Goal: Task Accomplishment & Management: Manage account settings

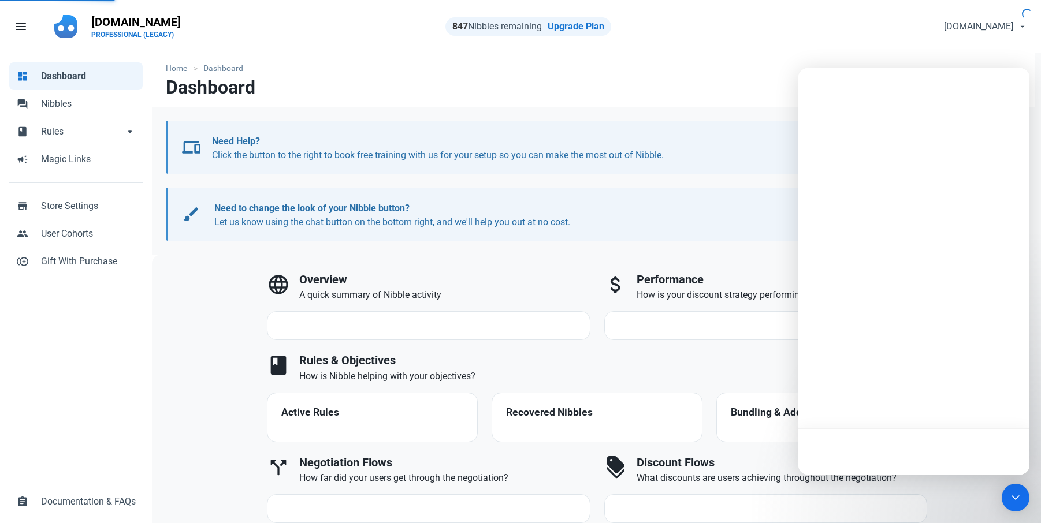
select select "7d"
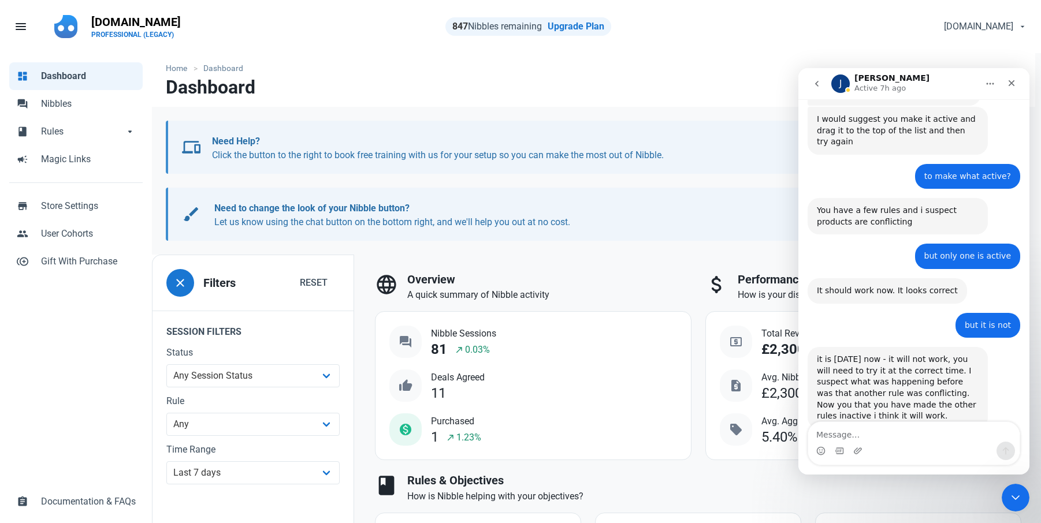
scroll to position [2572, 0]
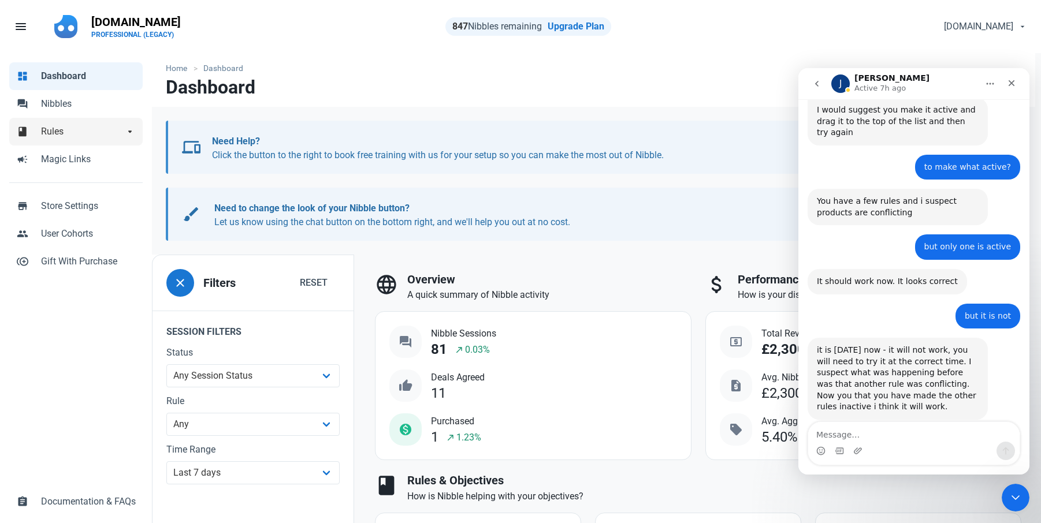
click at [58, 126] on span "Rules" at bounding box center [82, 132] width 83 height 14
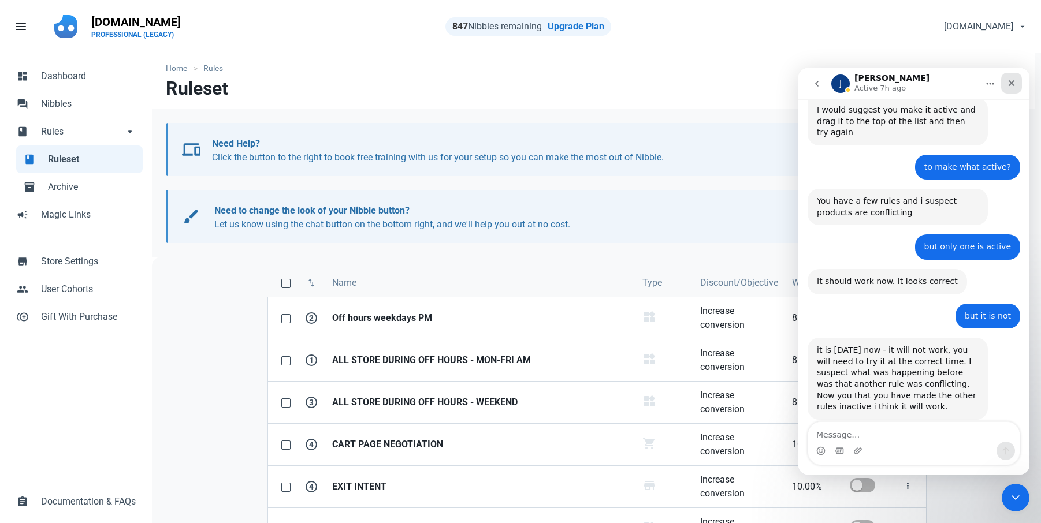
click at [1009, 85] on icon "Close" at bounding box center [1012, 83] width 6 height 6
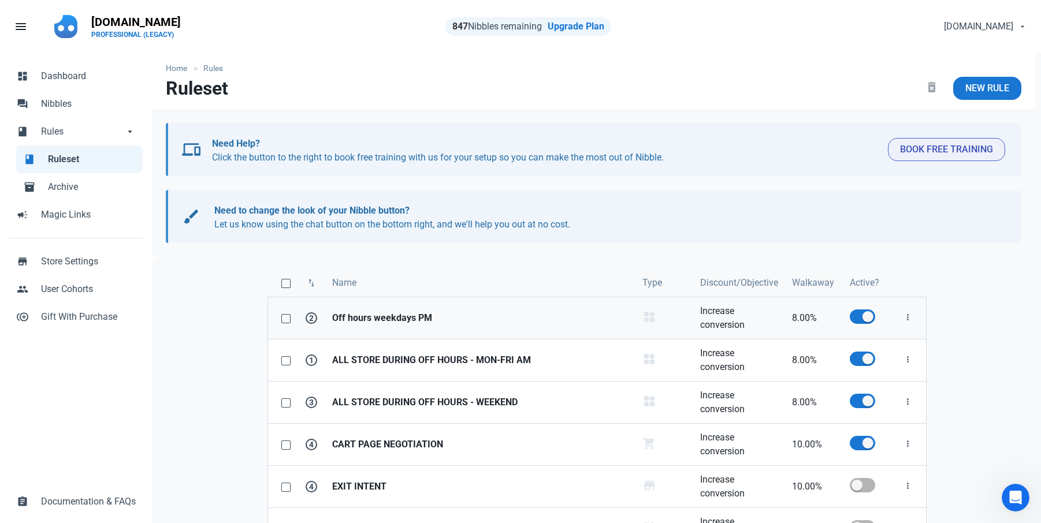
scroll to position [116, 0]
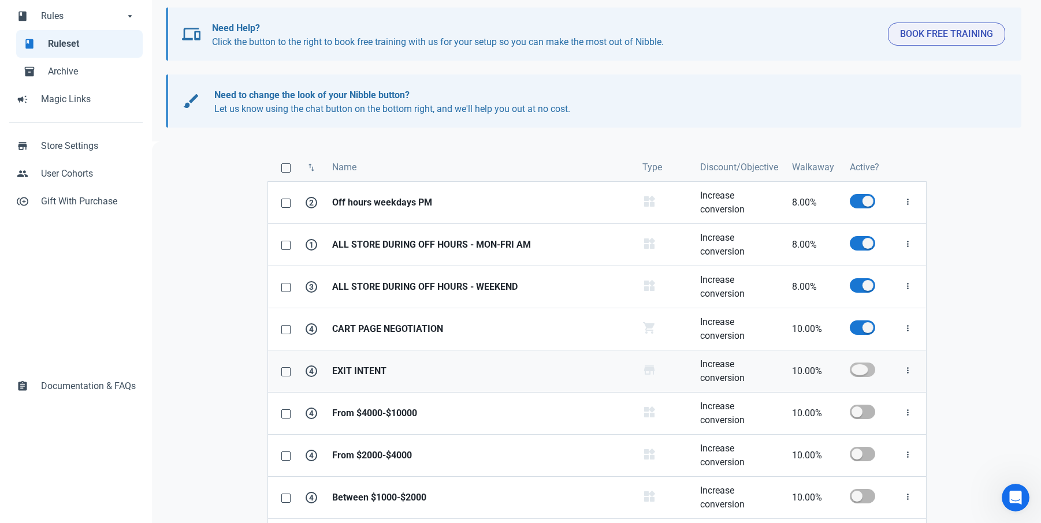
click at [867, 373] on span at bounding box center [862, 370] width 25 height 14
click at [857, 373] on input "checkbox" at bounding box center [854, 370] width 8 height 8
checkbox input "true"
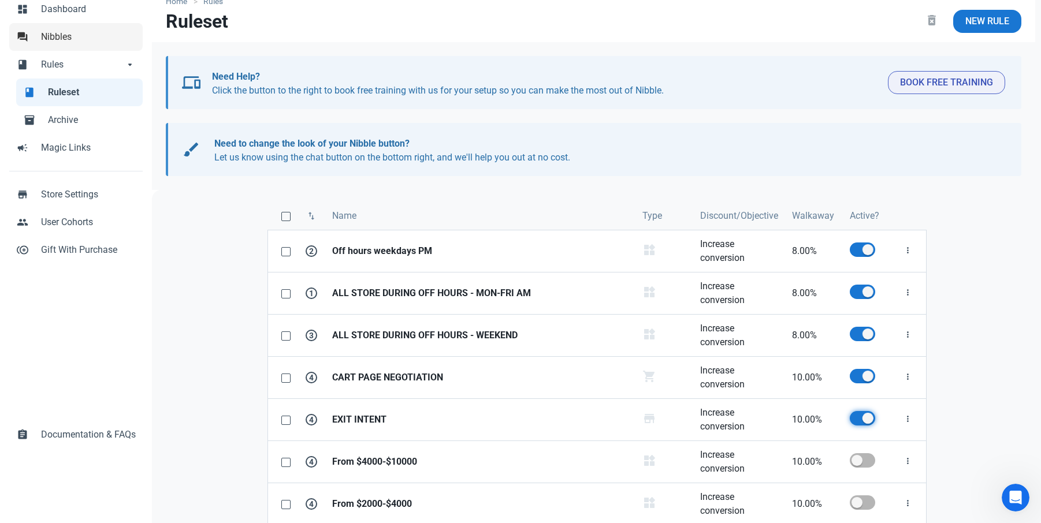
scroll to position [0, 0]
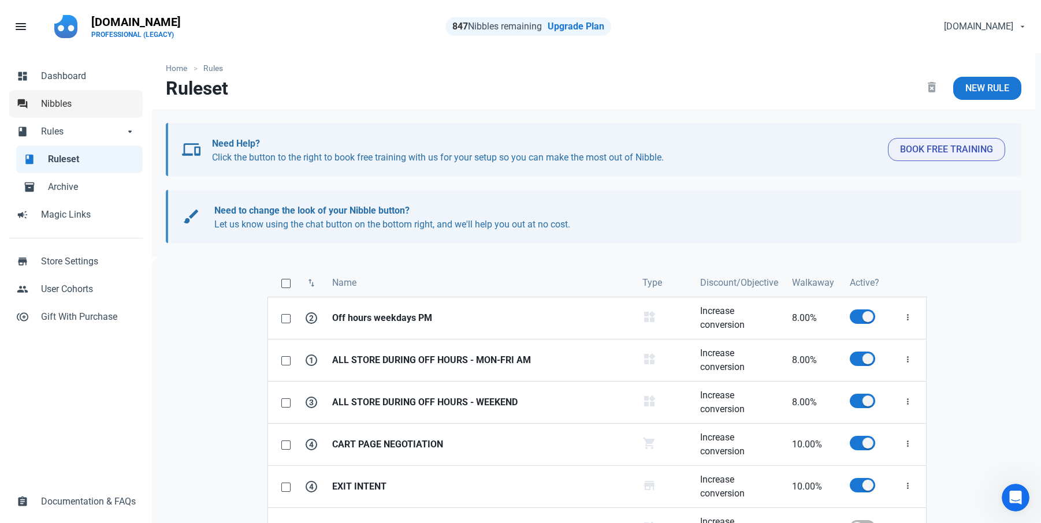
click at [53, 105] on span "Nibbles" at bounding box center [88, 104] width 95 height 14
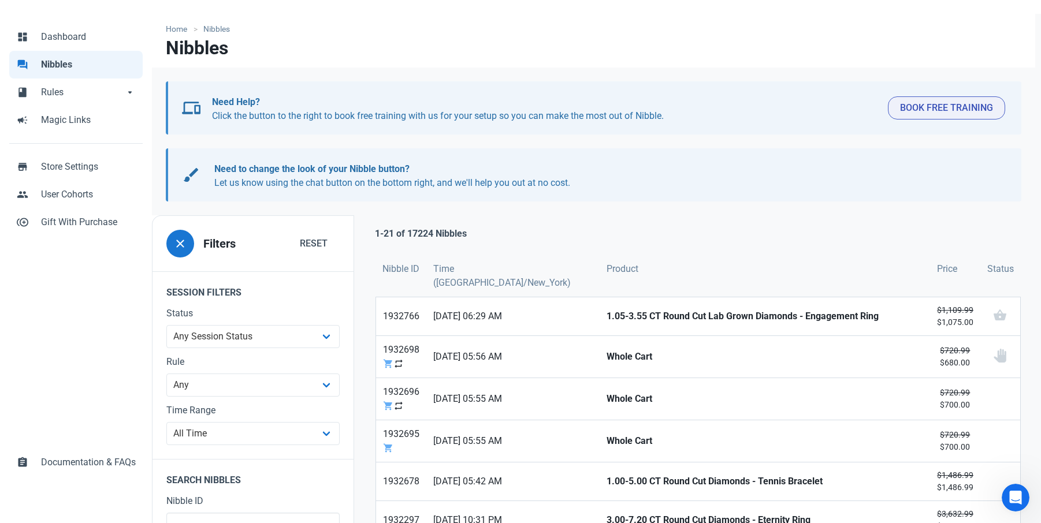
scroll to position [58, 0]
